Goal: Navigation & Orientation: Find specific page/section

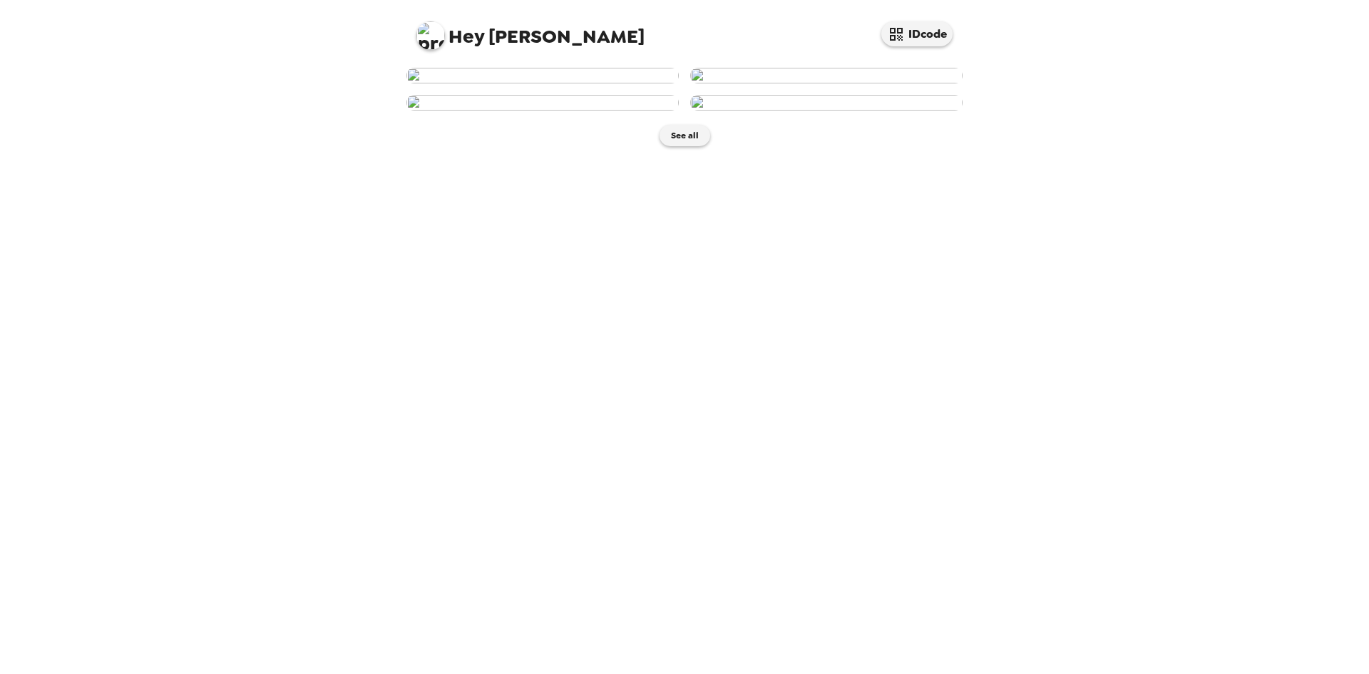
scroll to position [140, 0]
click at [546, 111] on img at bounding box center [542, 103] width 272 height 16
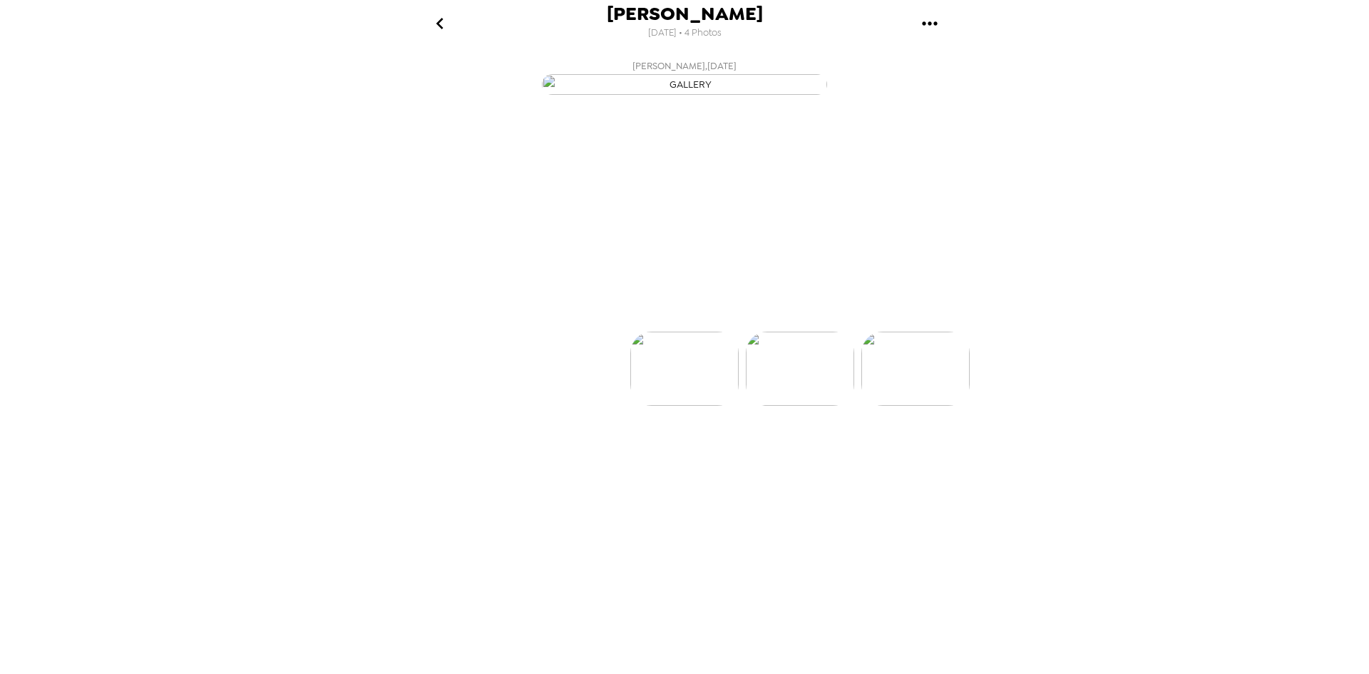
scroll to position [0, 230]
click at [654, 327] on button "Backdrops" at bounding box center [652, 306] width 125 height 43
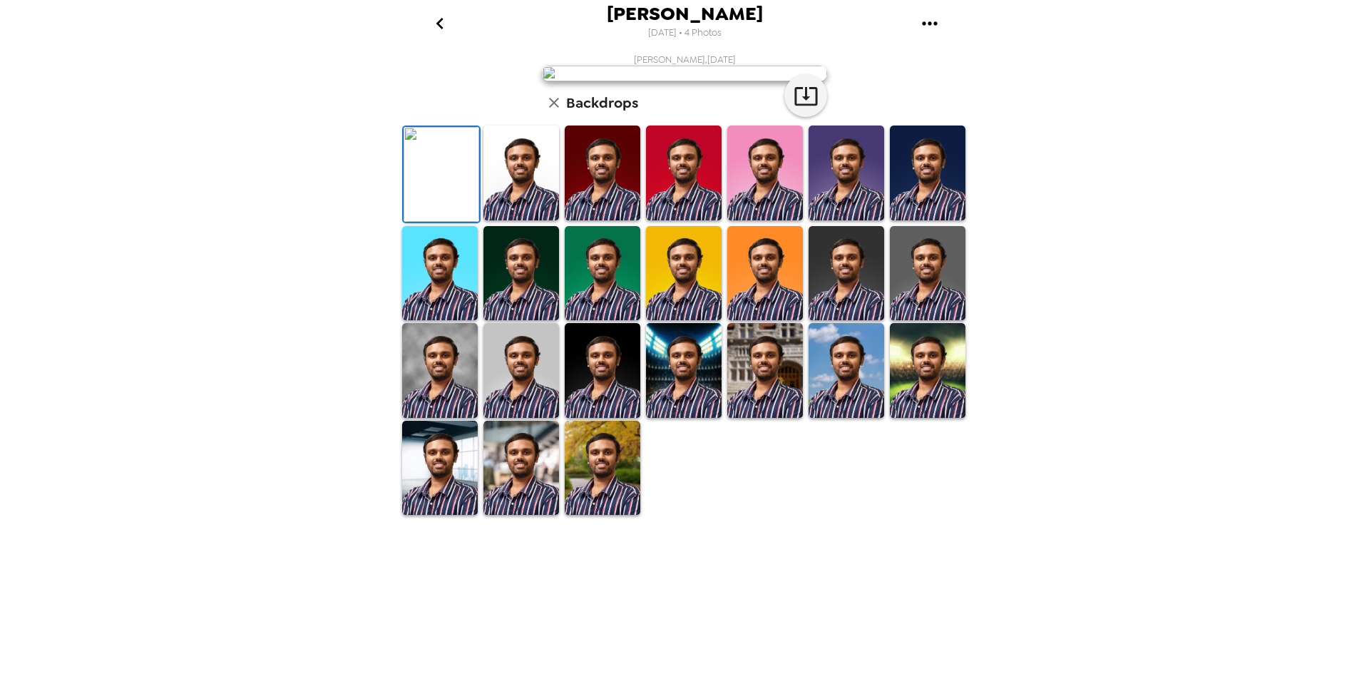
scroll to position [183, 0]
click at [915, 321] on img at bounding box center [928, 273] width 76 height 95
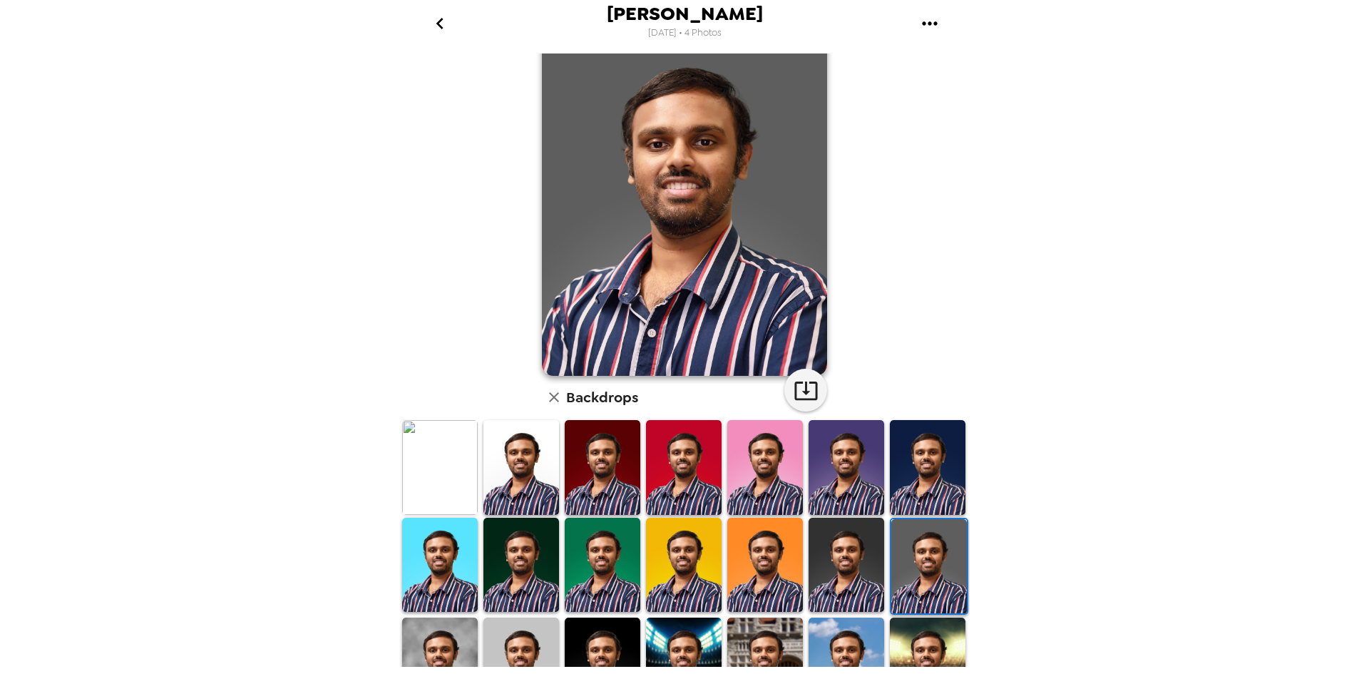
scroll to position [71, 0]
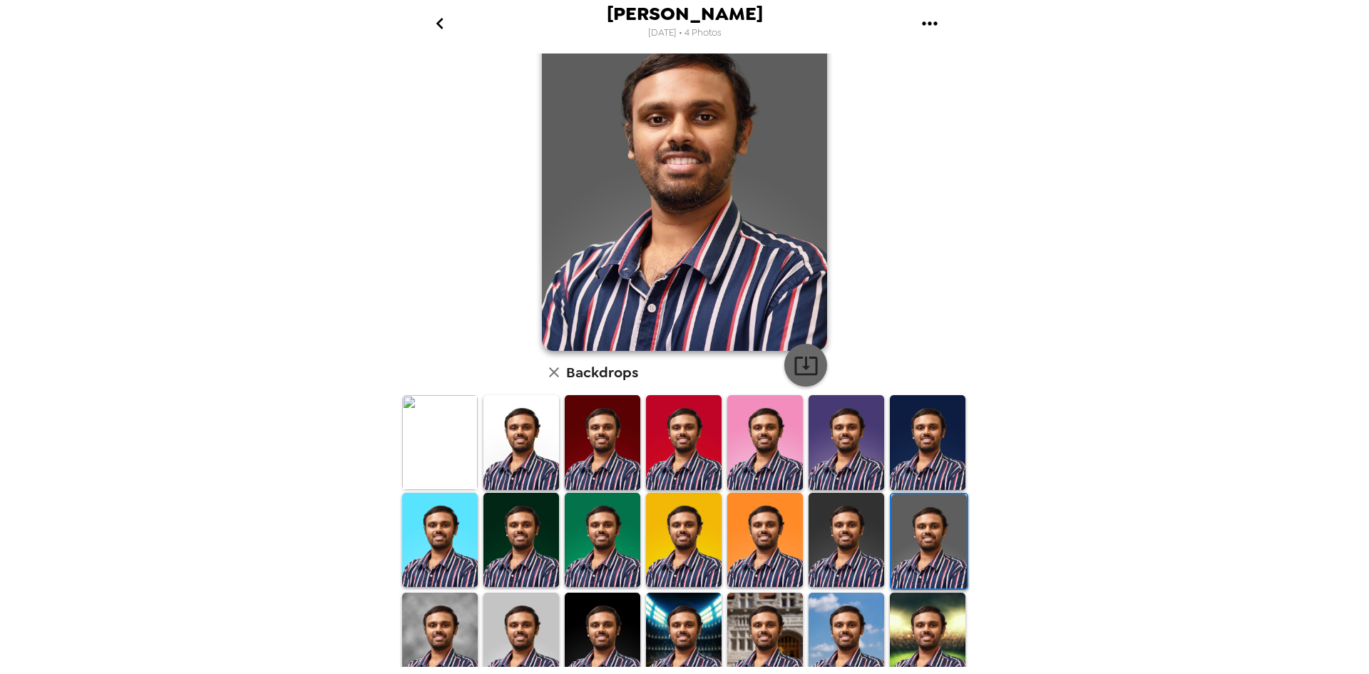
click at [794, 372] on icon "button" at bounding box center [806, 365] width 25 height 25
click at [1199, 224] on div "[PERSON_NAME] [DATE] • 4 Photos [PERSON_NAME] , [DATE] Backdrops" at bounding box center [684, 337] width 1369 height 674
click at [434, 444] on img at bounding box center [440, 442] width 76 height 95
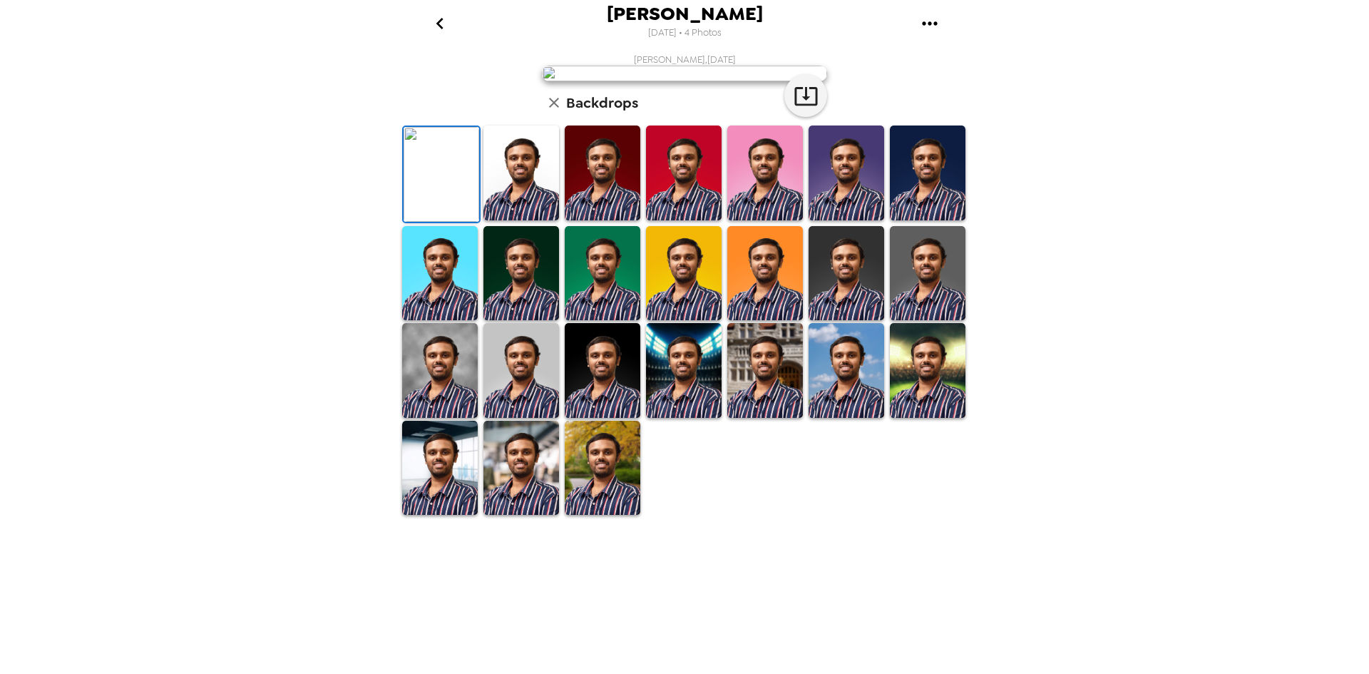
scroll to position [20, 0]
click at [784, 117] on button "button" at bounding box center [805, 95] width 43 height 43
drag, startPoint x: 553, startPoint y: 488, endPoint x: 545, endPoint y: 489, distance: 7.9
click at [553, 220] on img at bounding box center [521, 173] width 76 height 95
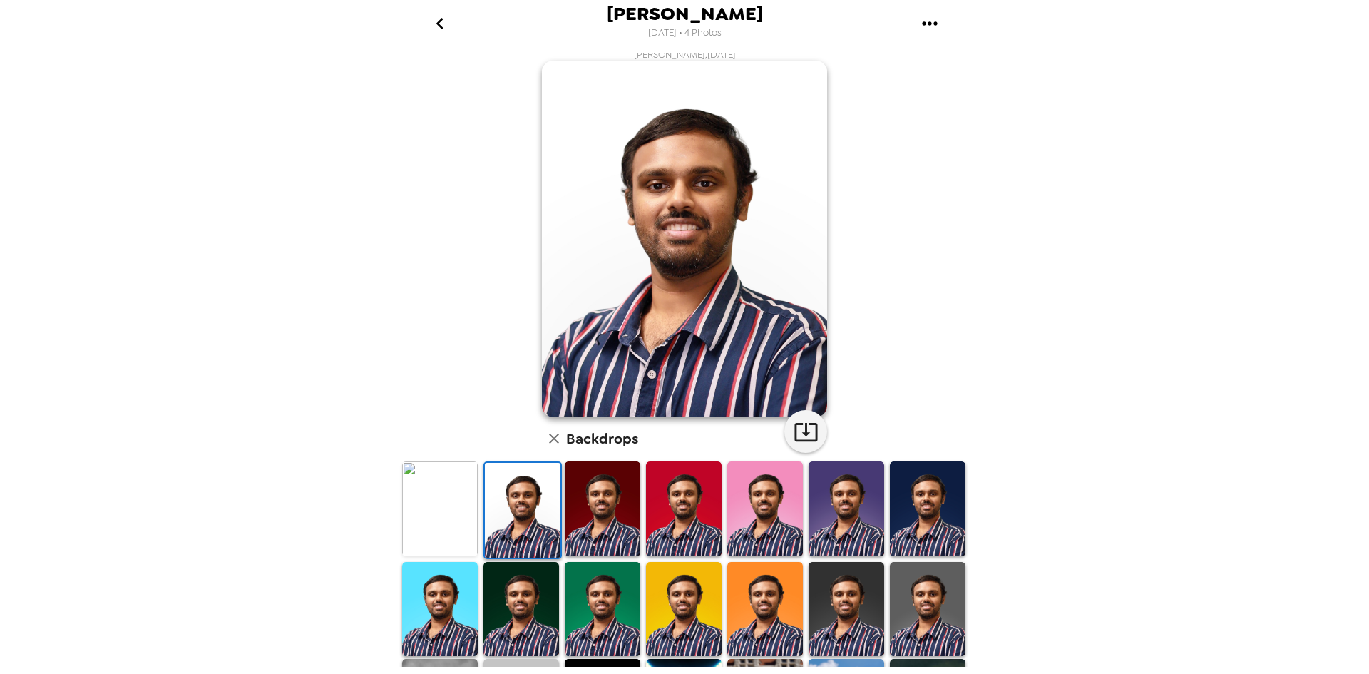
scroll to position [21, 0]
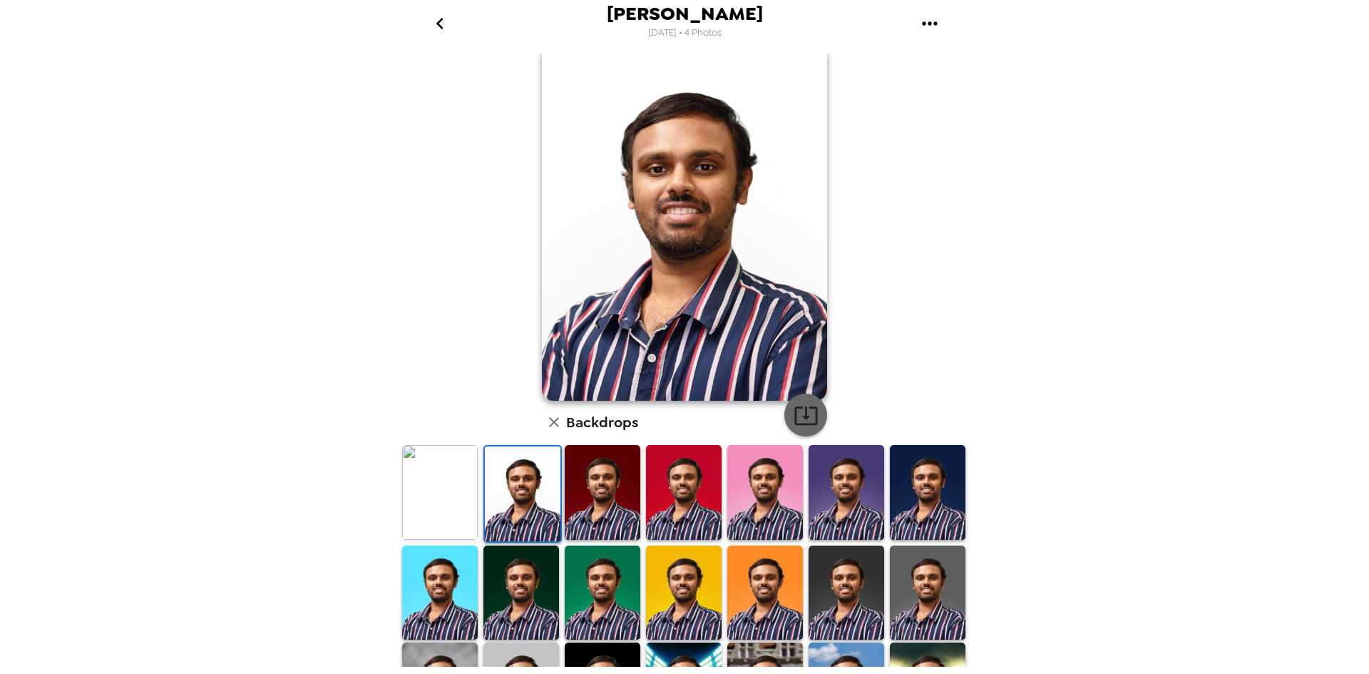
click at [797, 418] on icon "button" at bounding box center [806, 415] width 25 height 25
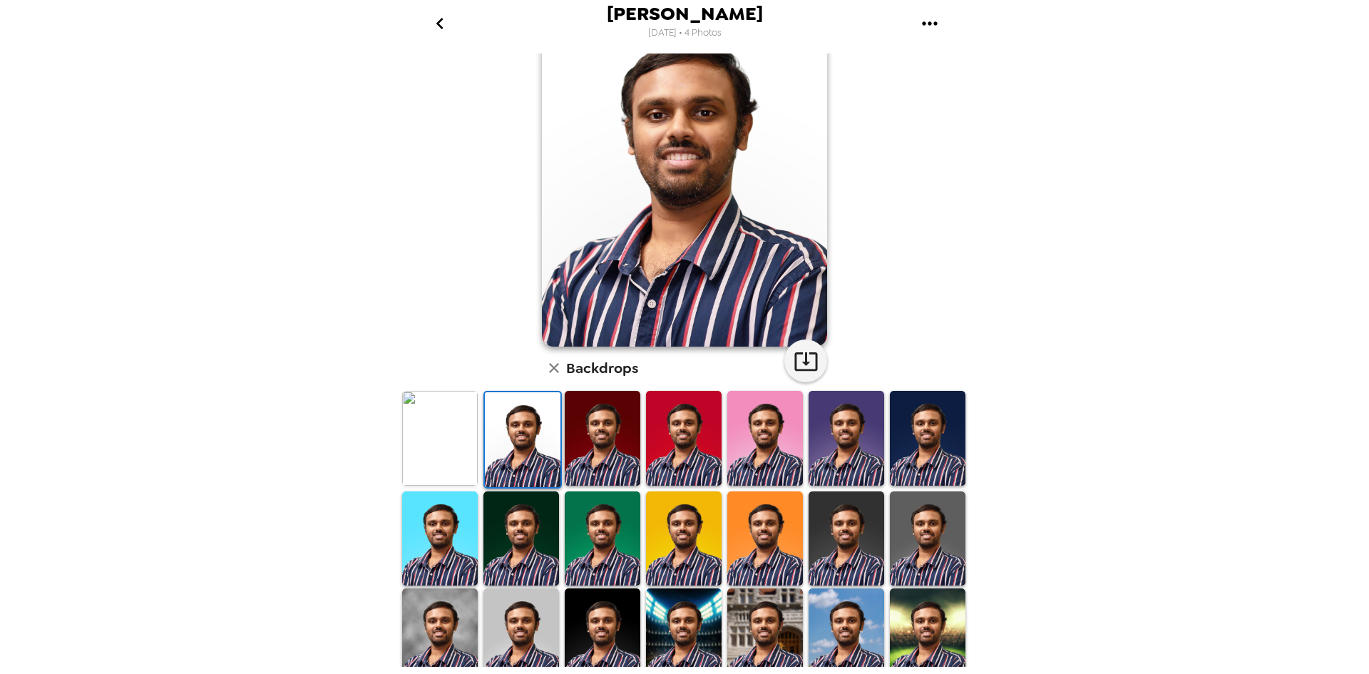
scroll to position [183, 0]
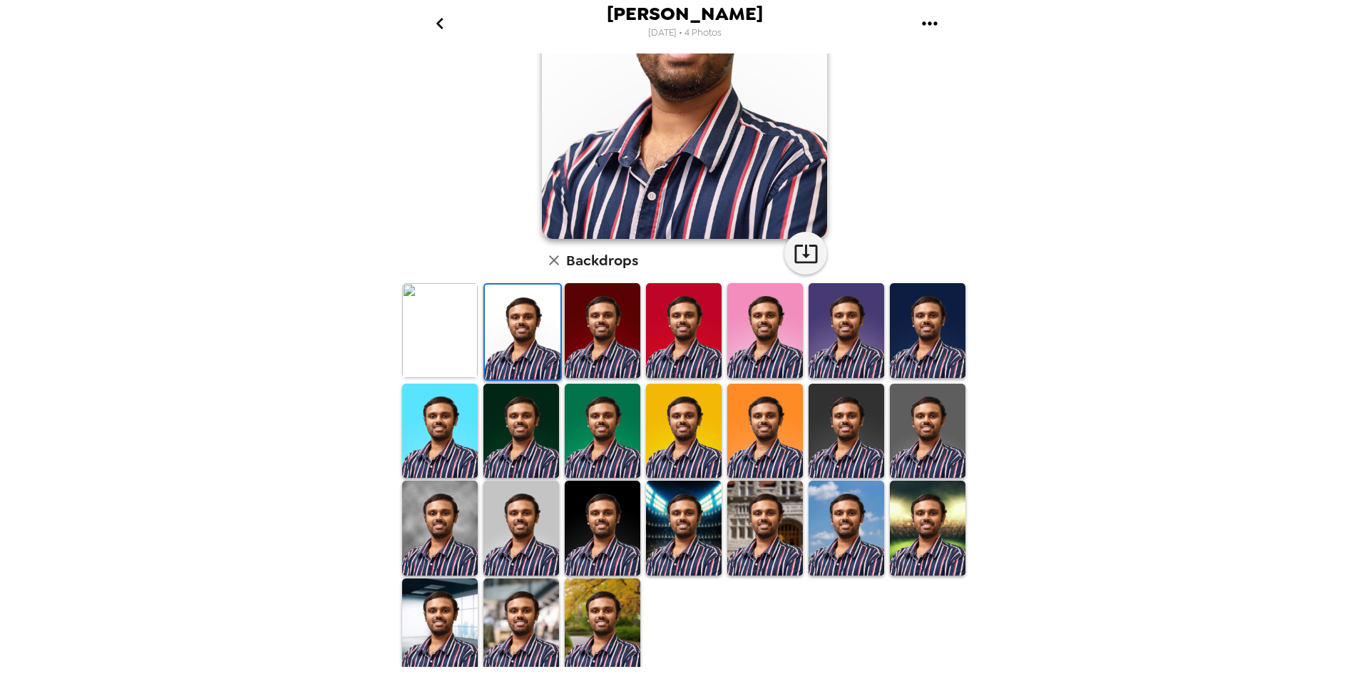
click at [503, 616] on img at bounding box center [521, 625] width 76 height 95
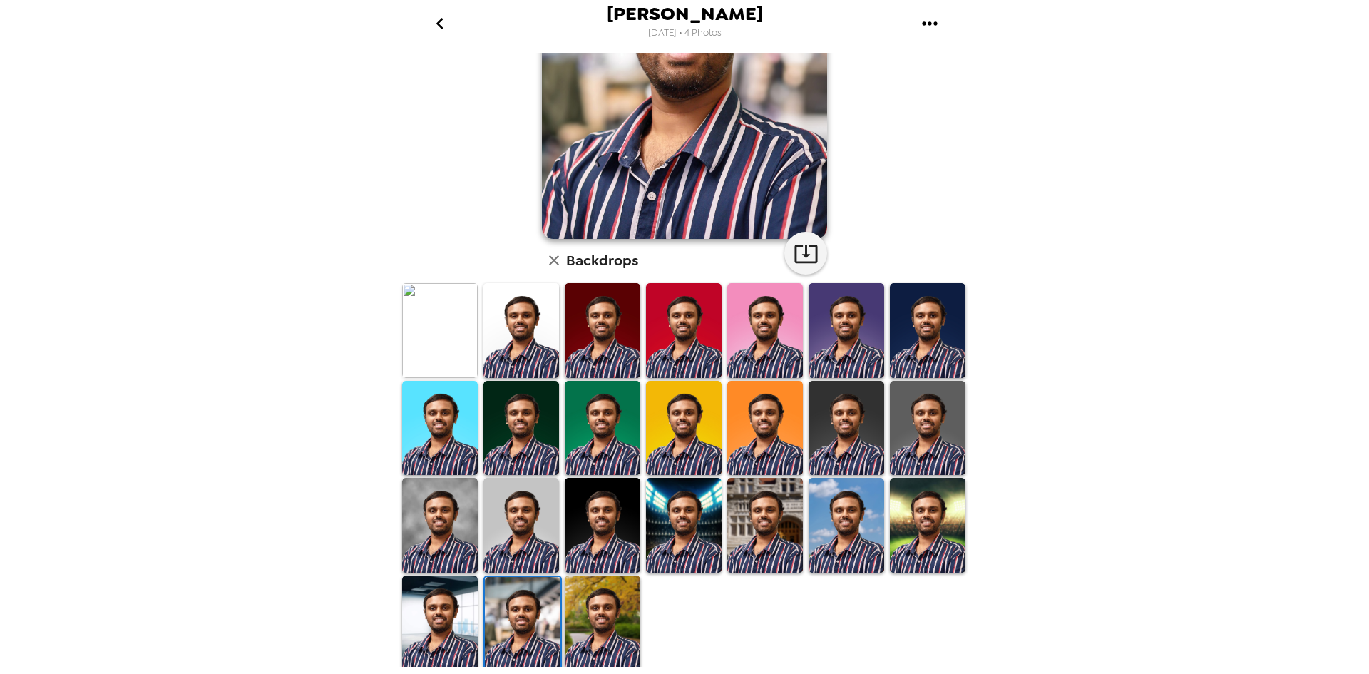
click at [429, 526] on img at bounding box center [440, 525] width 76 height 95
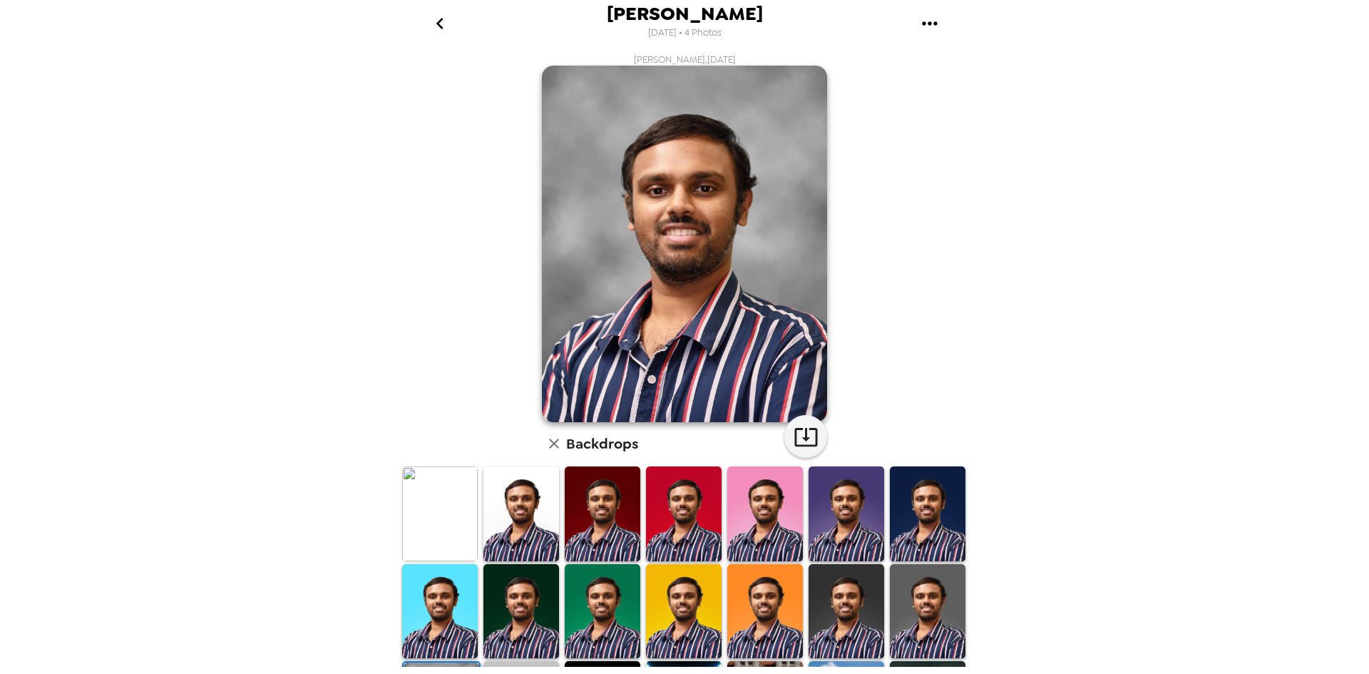
scroll to position [5, 0]
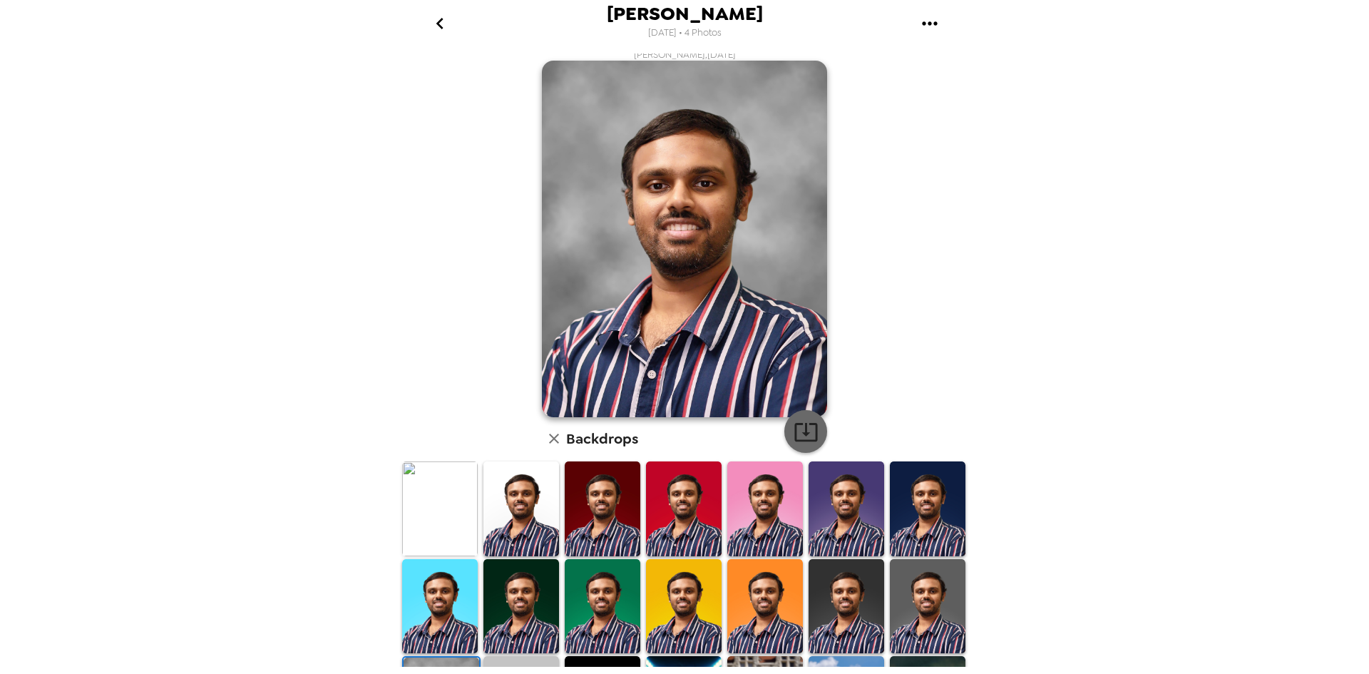
click at [797, 433] on icon "button" at bounding box center [805, 432] width 23 height 19
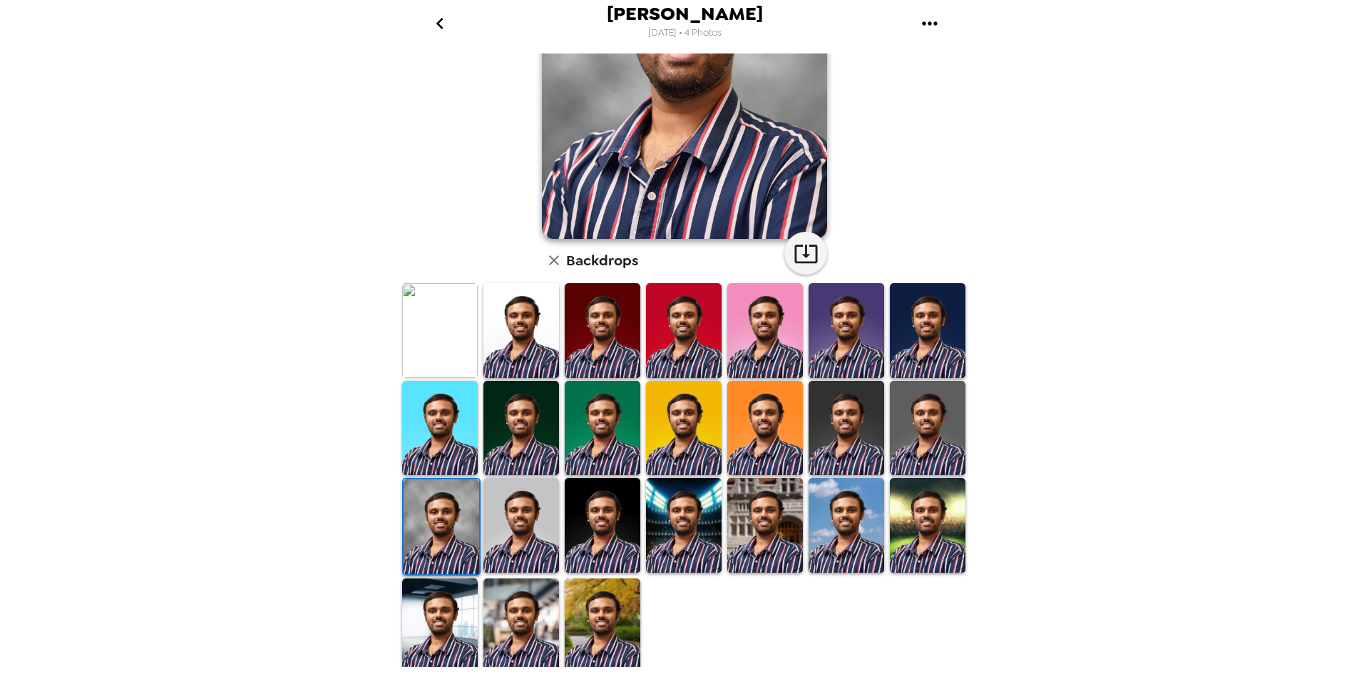
click at [747, 446] on img at bounding box center [765, 428] width 76 height 95
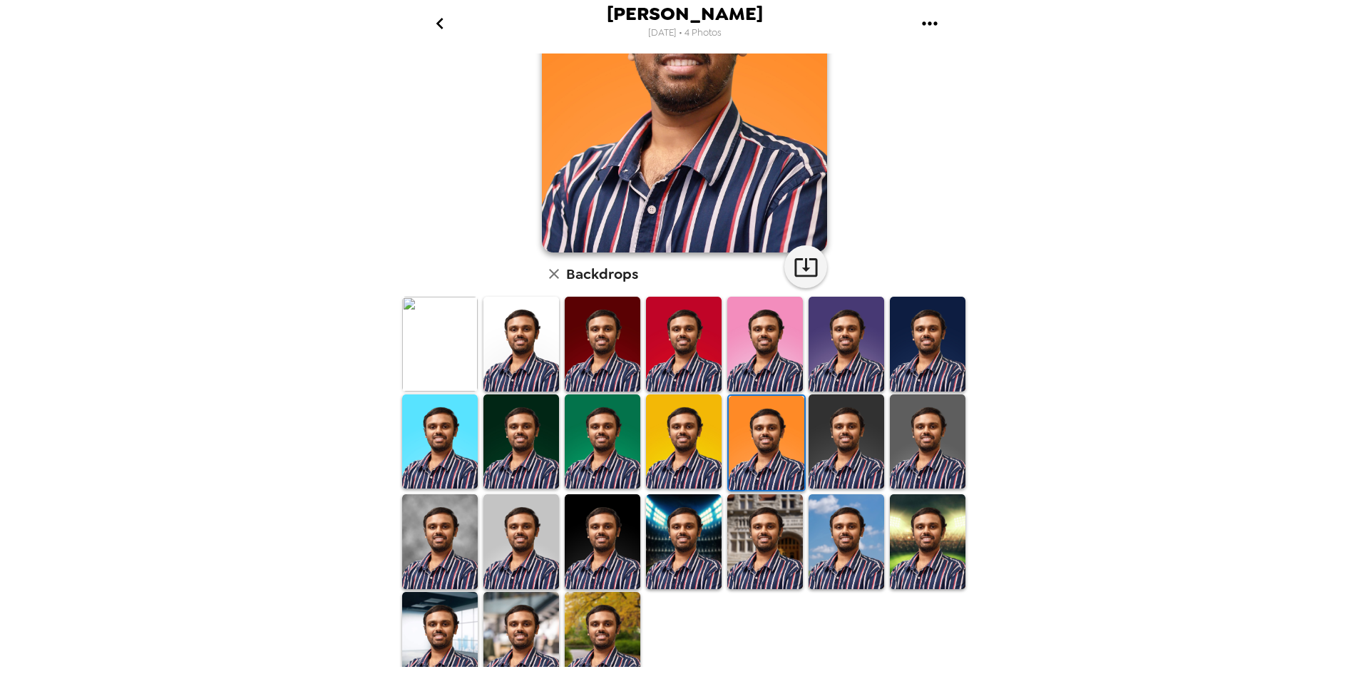
scroll to position [183, 0]
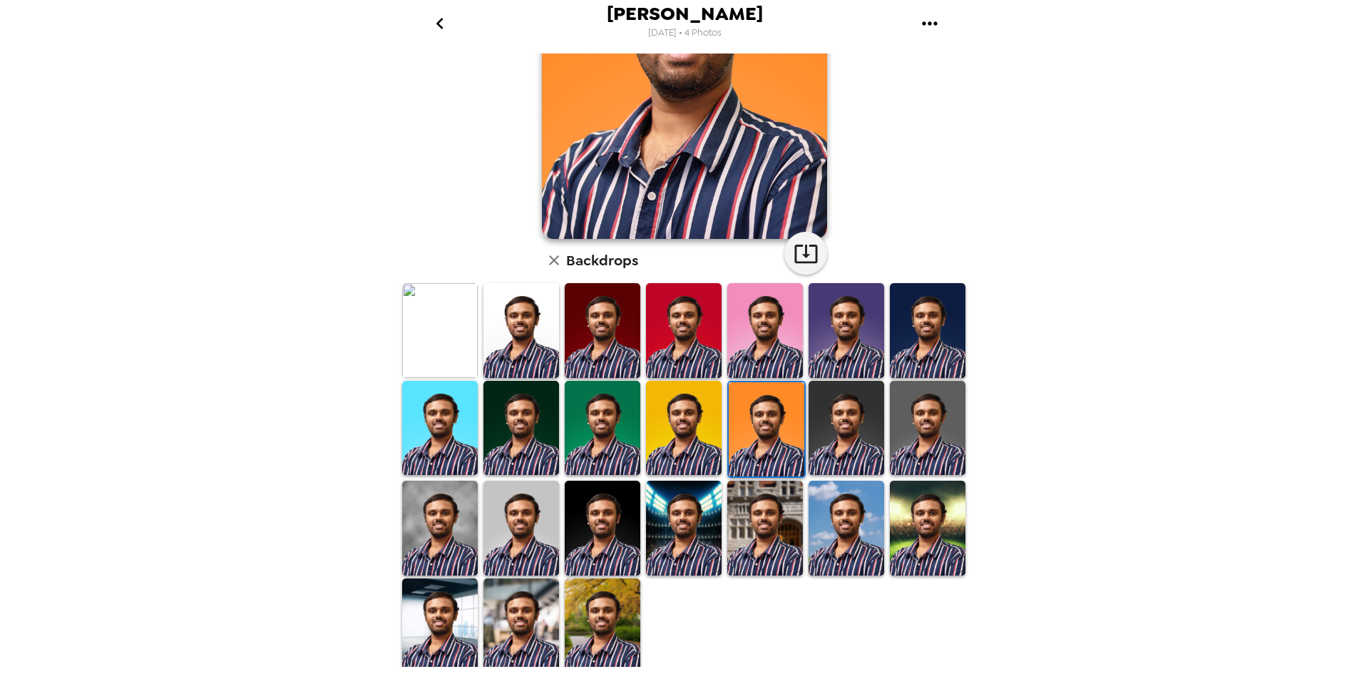
click at [510, 611] on img at bounding box center [521, 625] width 76 height 95
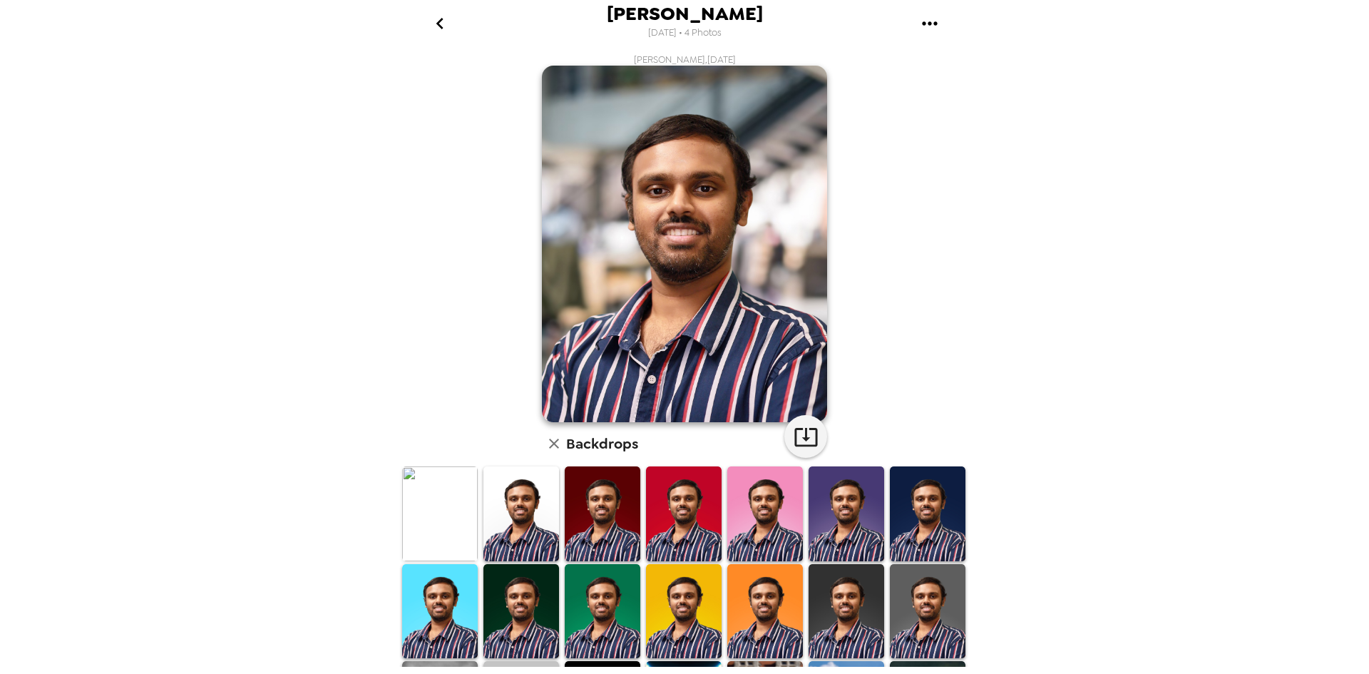
scroll to position [8, 0]
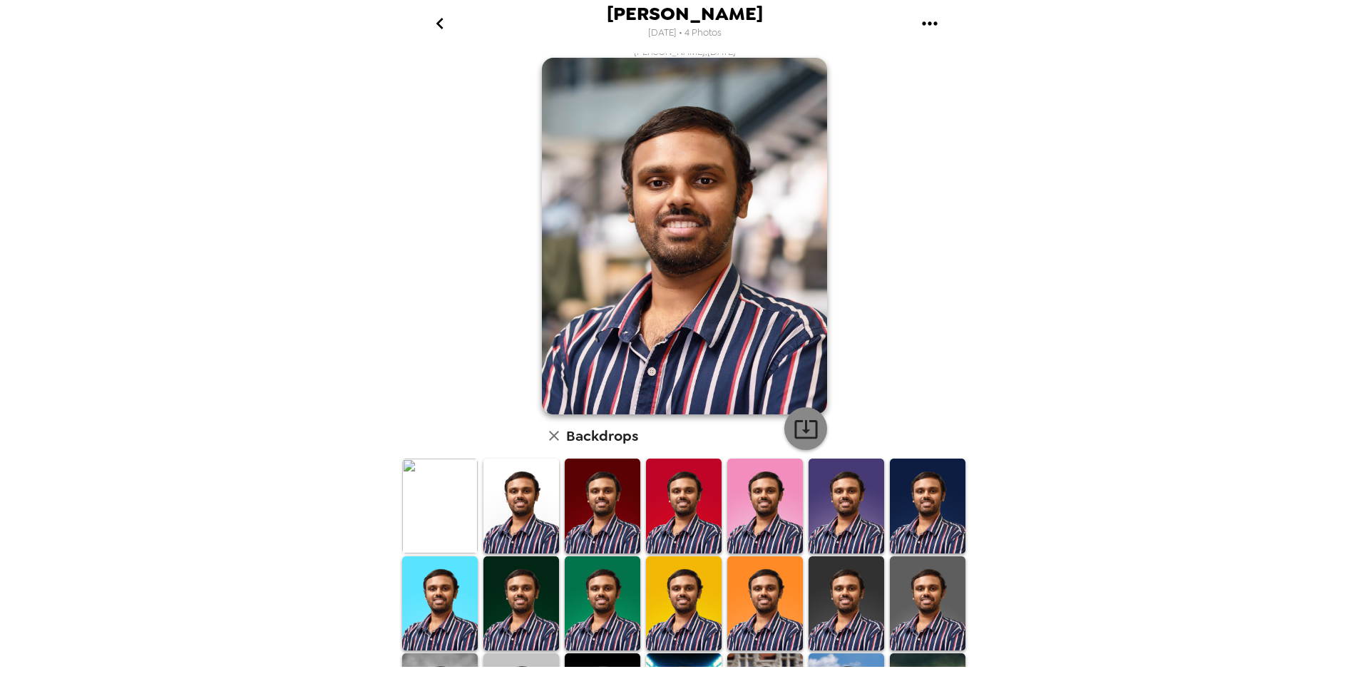
click at [798, 426] on icon "button" at bounding box center [806, 428] width 25 height 25
click at [271, 334] on div "[PERSON_NAME] [DATE] • 4 Photos [PERSON_NAME] , [DATE] Backdrops" at bounding box center [684, 337] width 1369 height 674
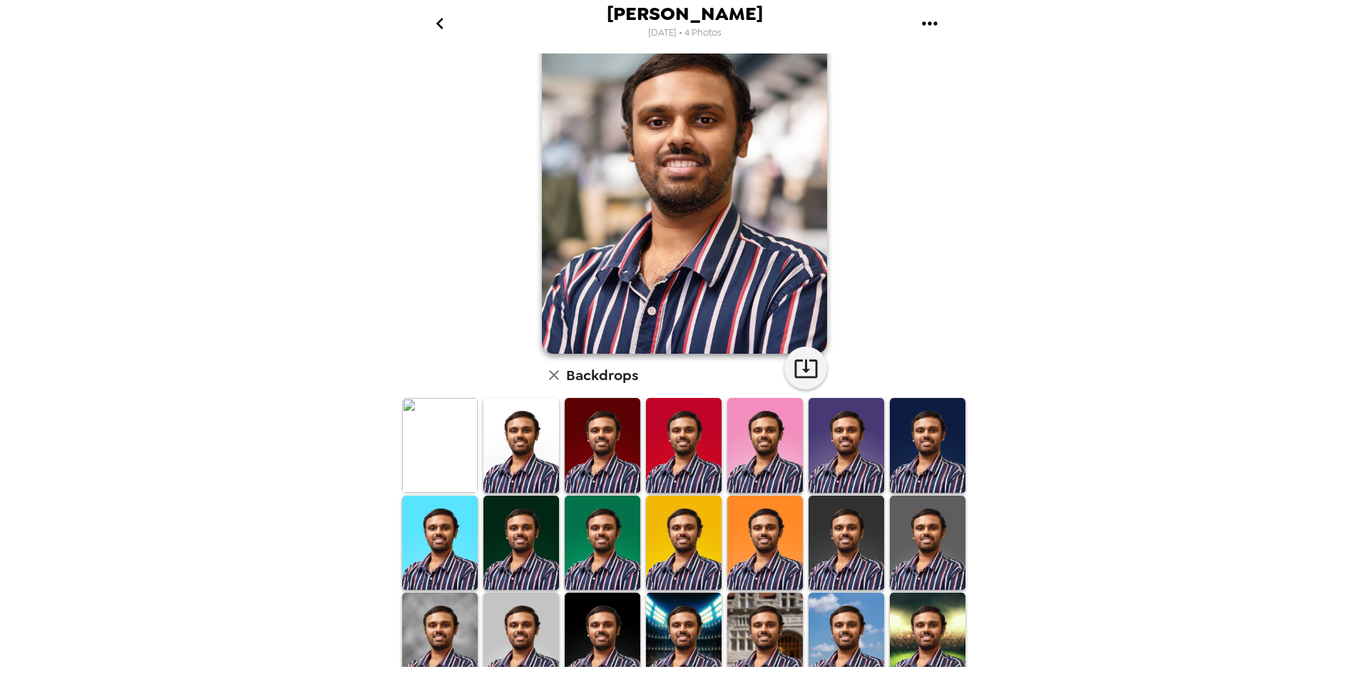
scroll to position [0, 0]
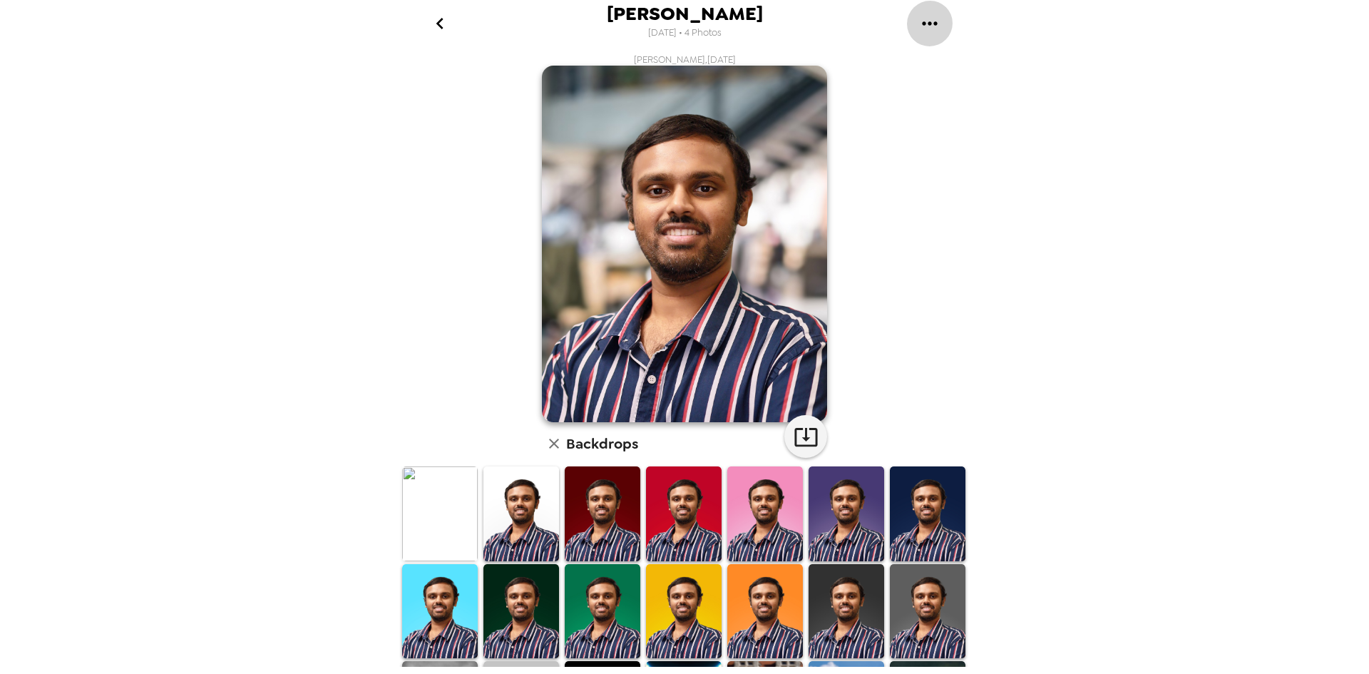
click at [914, 17] on button "gallery menu" at bounding box center [929, 23] width 46 height 46
click at [437, 20] on div at bounding box center [684, 337] width 1369 height 674
click at [437, 30] on icon "go back" at bounding box center [440, 23] width 23 height 23
